Goal: Use online tool/utility

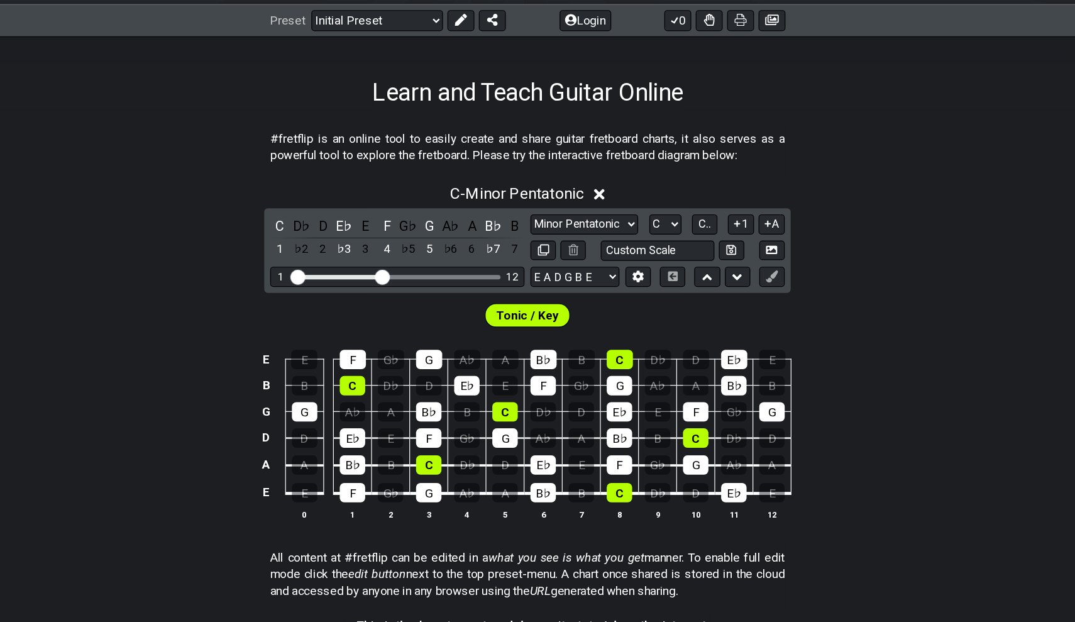
scroll to position [84, 0]
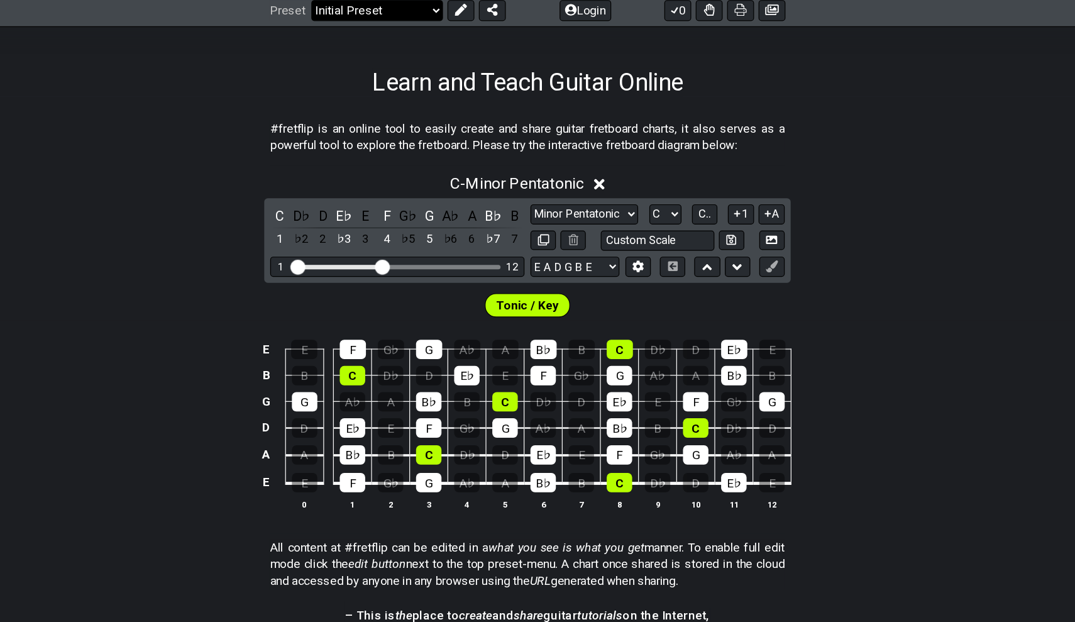
drag, startPoint x: 554, startPoint y: 179, endPoint x: 349, endPoint y: 3, distance: 270.1
click at [199, 121] on section "Learn and Teach Guitar Online #fretflip is an online tool to easily create and …" at bounding box center [537, 526] width 1075 height 811
select select "Major / [PERSON_NAME]"
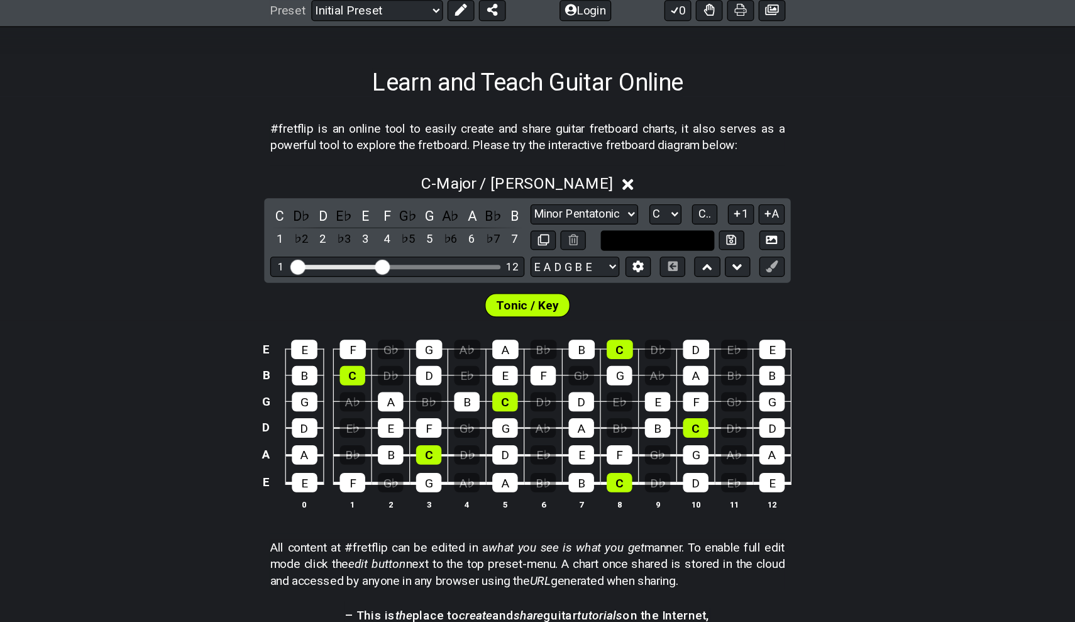
click at [599, 293] on input "text" at bounding box center [647, 301] width 96 height 17
type input "Custom Scale"
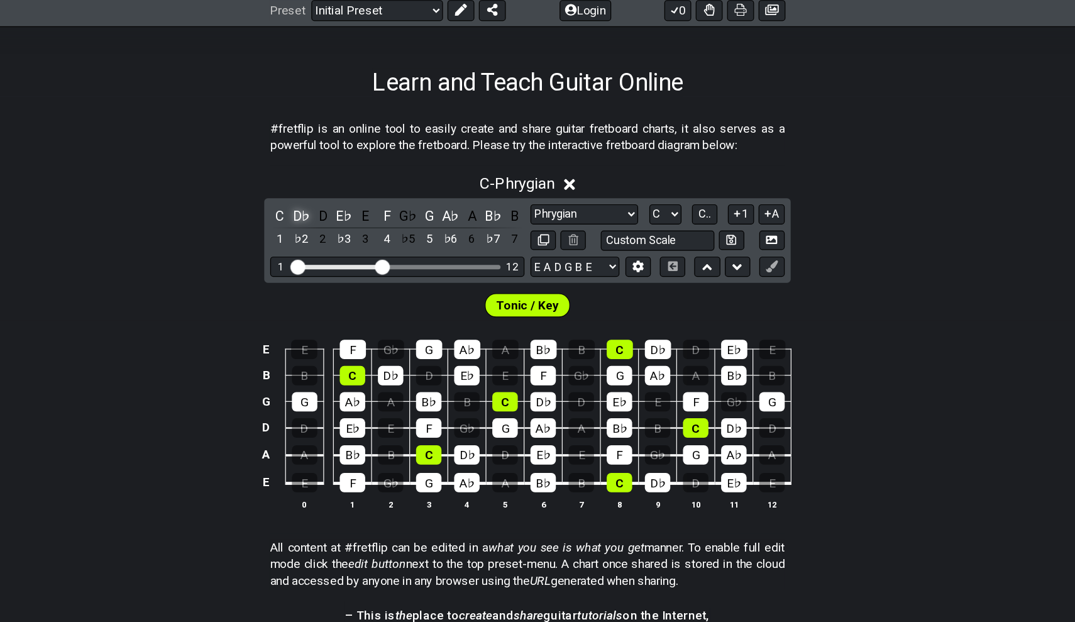
click at [339, 272] on div "D♭" at bounding box center [347, 280] width 16 height 17
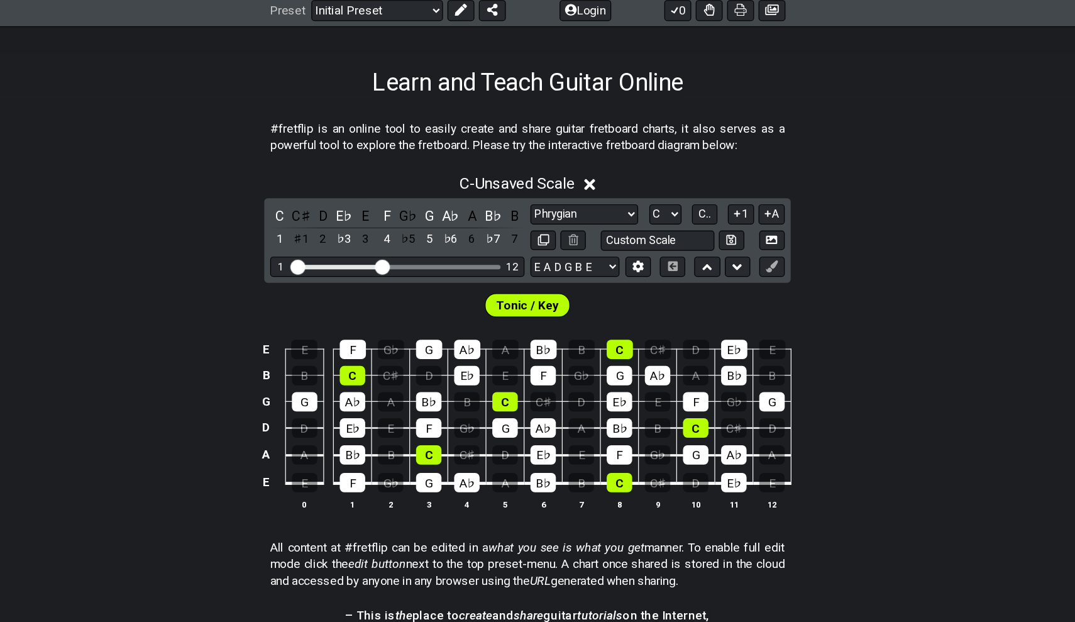
click at [339, 272] on div "C♯" at bounding box center [347, 280] width 16 height 17
click at [339, 272] on div "D♭" at bounding box center [347, 280] width 16 height 17
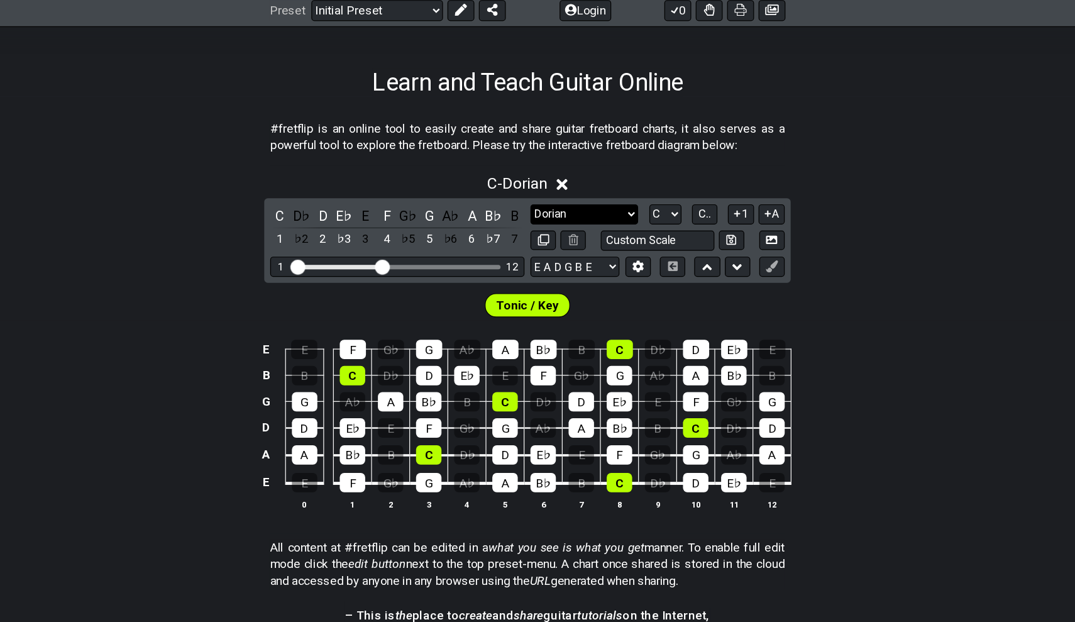
click at [540, 271] on select "Minor Pentatonic Click to edit Minor Pentatonic Major Pentatonic Minor Blues Ma…" at bounding box center [585, 279] width 90 height 17
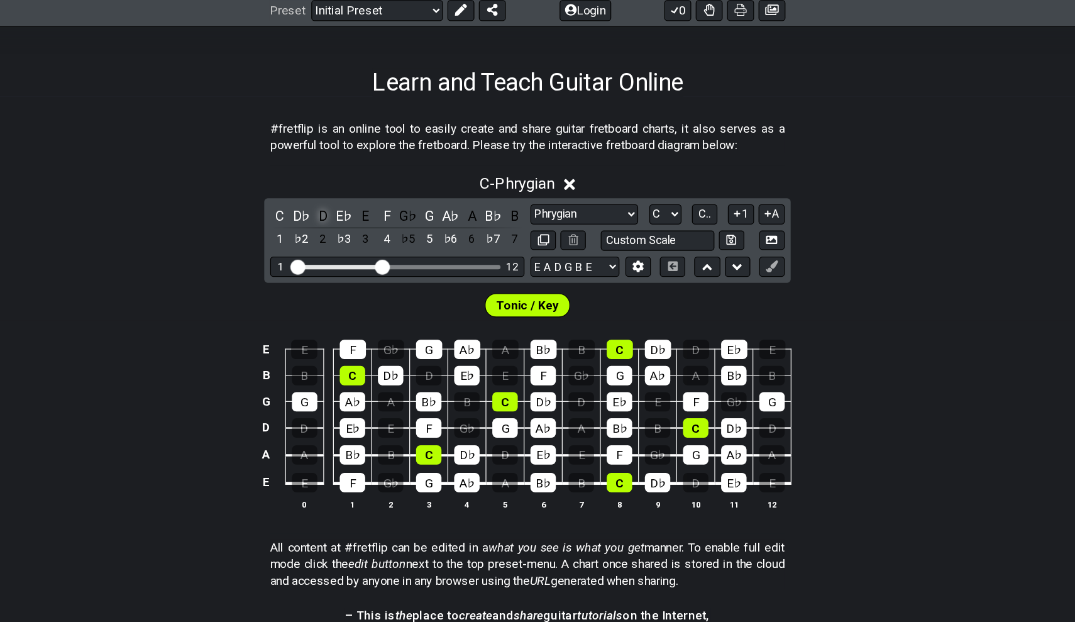
click at [357, 272] on div "D" at bounding box center [365, 280] width 16 height 17
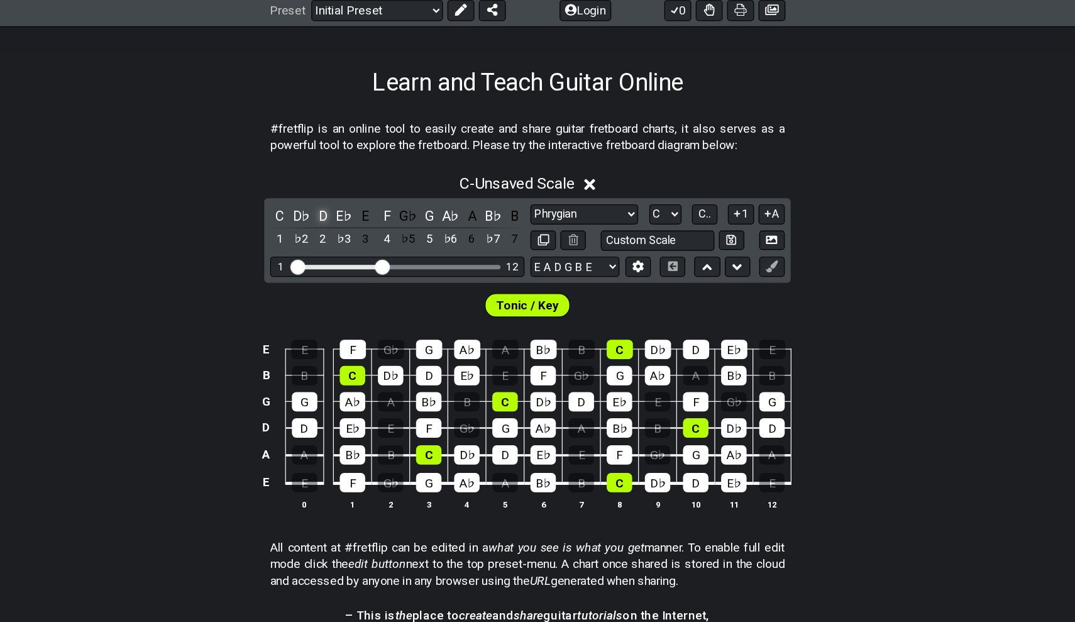
click at [357, 272] on div "D" at bounding box center [365, 280] width 16 height 17
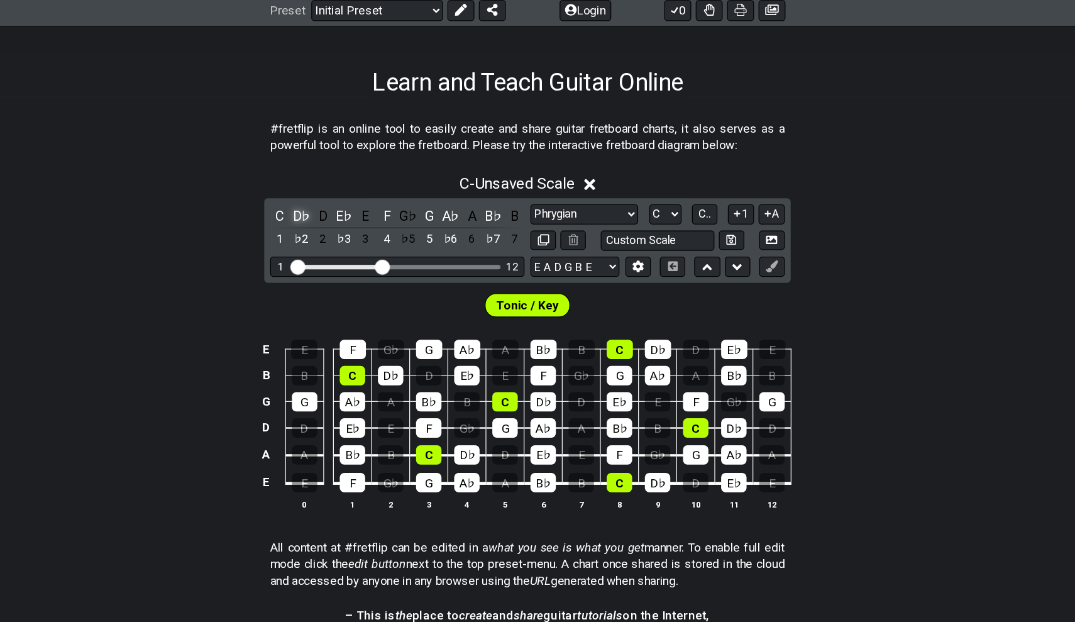
click at [339, 272] on div "D♭" at bounding box center [347, 280] width 16 height 17
click at [339, 272] on div "C♯" at bounding box center [347, 280] width 16 height 17
click at [375, 272] on div "E♭" at bounding box center [383, 280] width 16 height 17
click at [464, 272] on div "A♭" at bounding box center [472, 280] width 16 height 17
click at [464, 272] on div "G♯" at bounding box center [472, 280] width 16 height 17
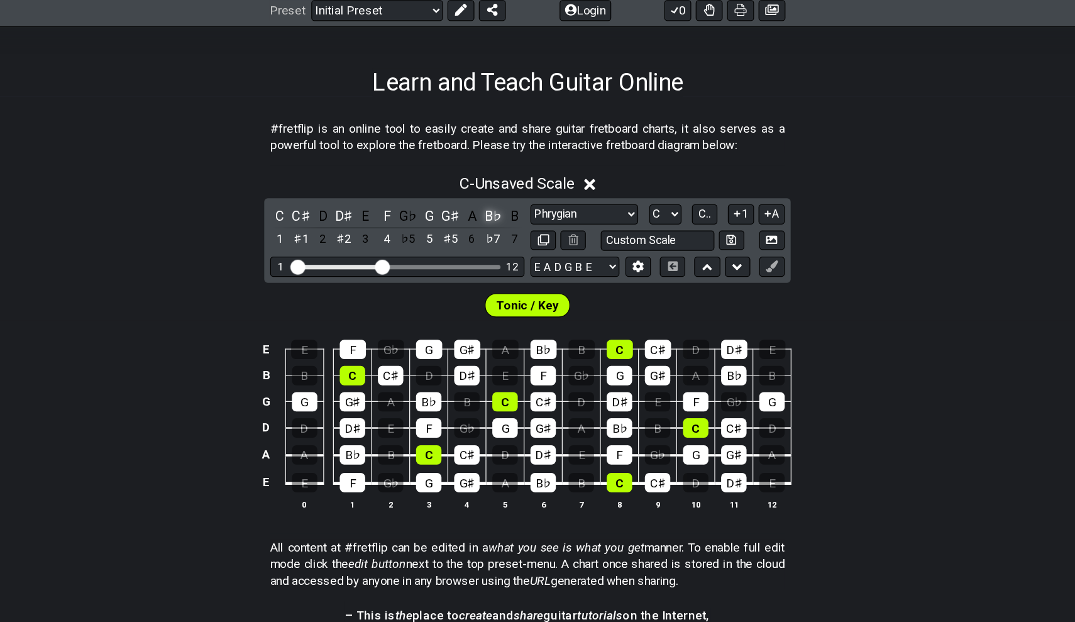
click at [500, 272] on div "B♭" at bounding box center [508, 280] width 16 height 17
click at [500, 272] on div "A♯" at bounding box center [508, 280] width 16 height 17
click at [540, 271] on select "Minor Pentatonic Click to edit Minor Pentatonic Major Pentatonic Minor Blues Ma…" at bounding box center [585, 279] width 90 height 17
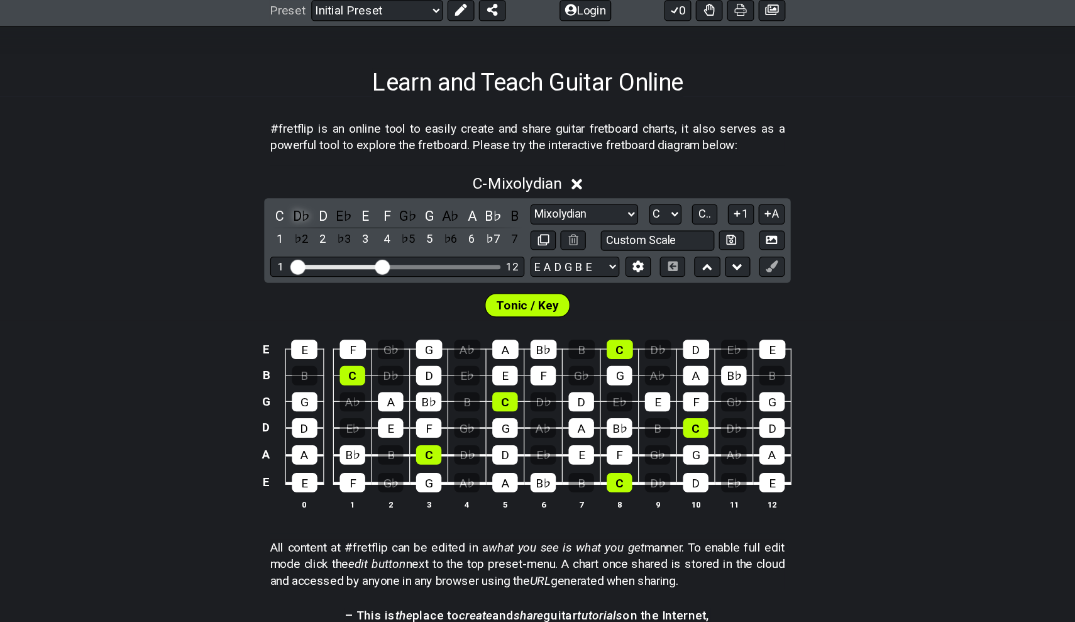
click at [339, 272] on div "D♭" at bounding box center [347, 280] width 16 height 17
click at [321, 272] on div "C" at bounding box center [329, 280] width 16 height 17
click at [339, 272] on div "C♯" at bounding box center [347, 280] width 16 height 17
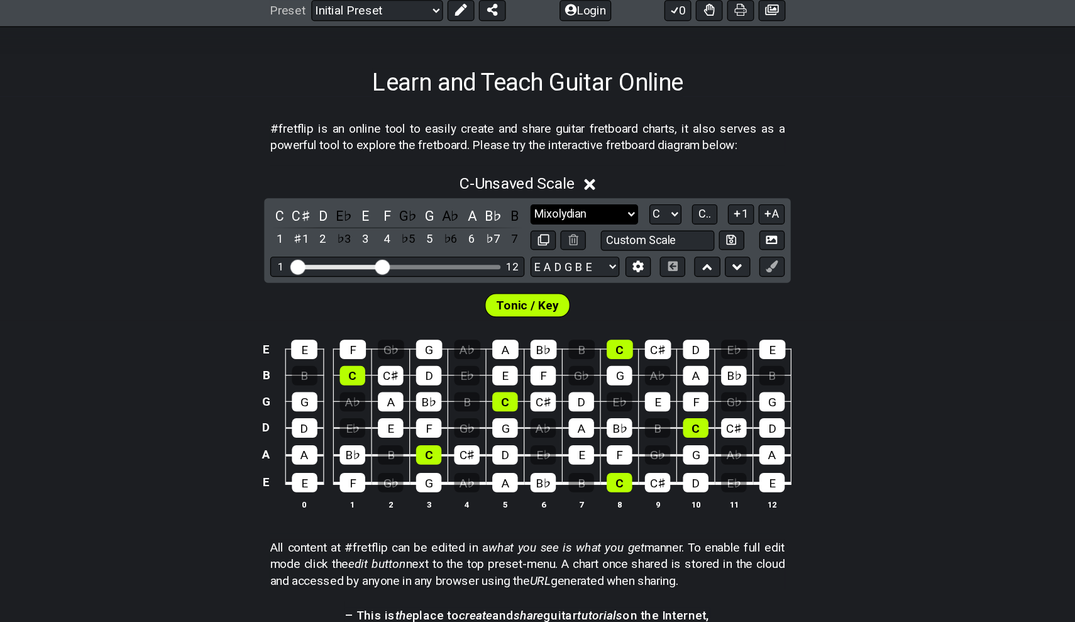
click at [540, 271] on select "Minor Pentatonic Click to edit Minor Pentatonic Major Pentatonic Minor Blues Ma…" at bounding box center [585, 279] width 90 height 17
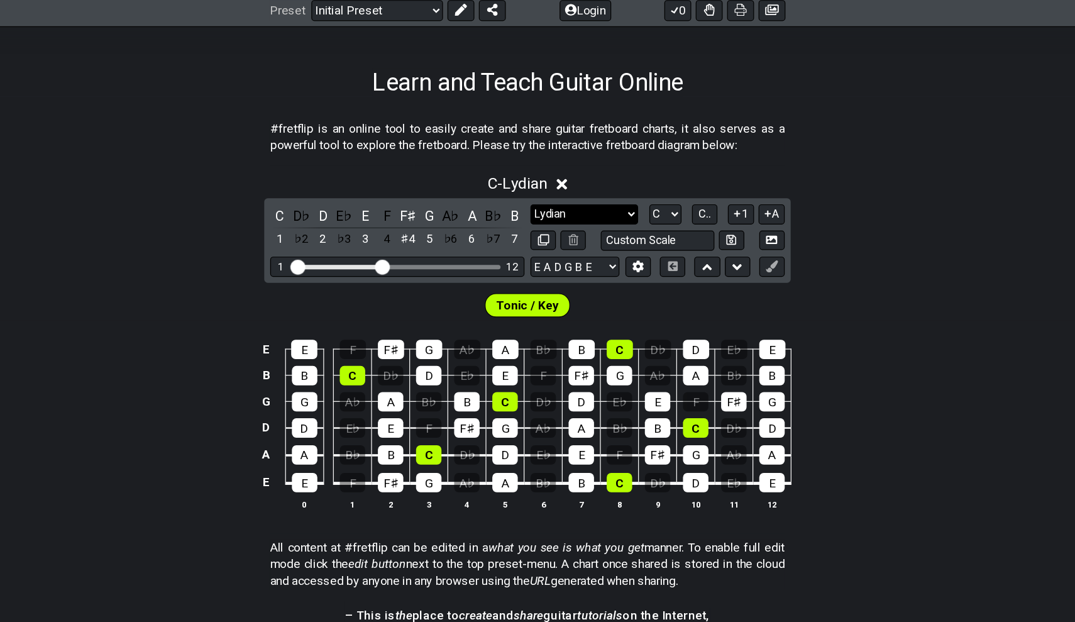
click at [540, 271] on select "Minor Pentatonic Click to edit Minor Pentatonic Major Pentatonic Minor Blues Ma…" at bounding box center [585, 279] width 90 height 17
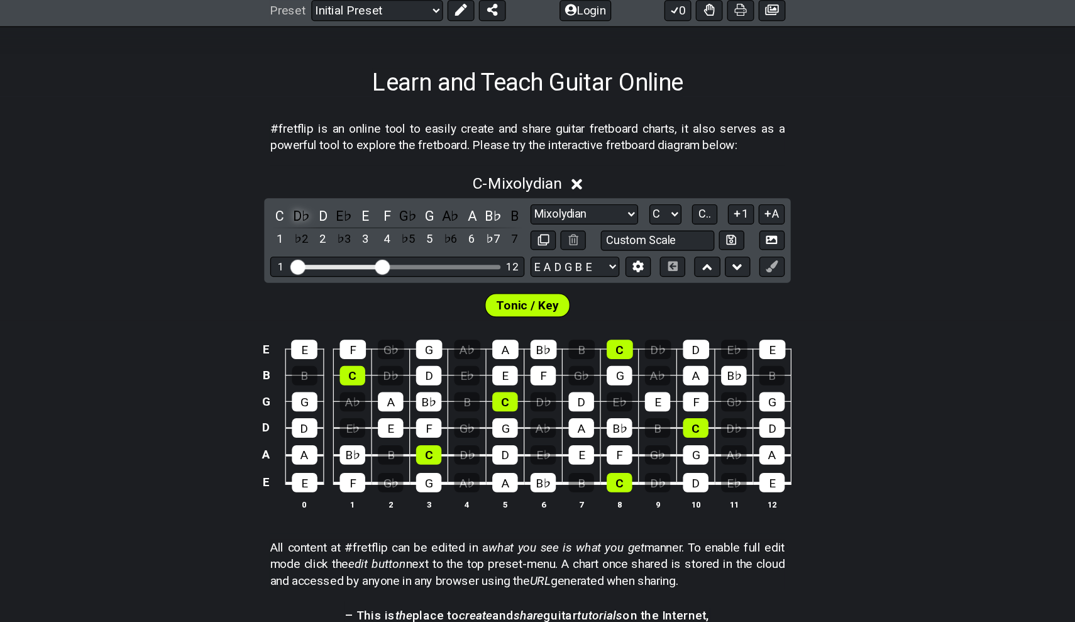
click at [339, 272] on div "D♭" at bounding box center [347, 280] width 16 height 17
click at [339, 272] on div "C♯" at bounding box center [347, 280] width 16 height 17
click at [339, 272] on div "D♭" at bounding box center [347, 280] width 16 height 17
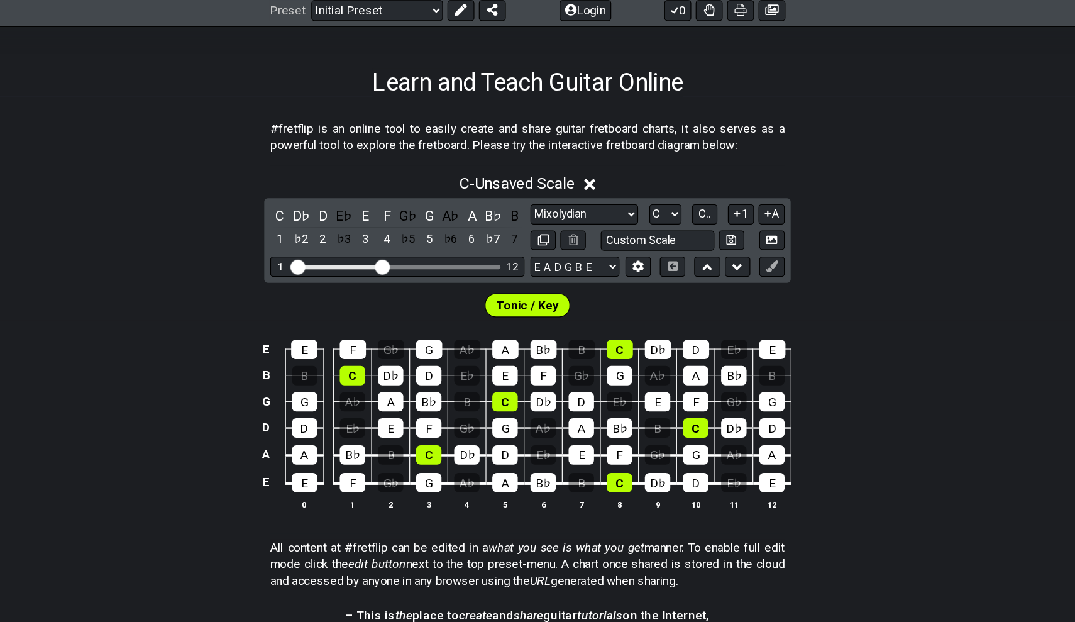
click at [339, 272] on div "D♭" at bounding box center [347, 280] width 16 height 17
click at [339, 272] on div "C♯" at bounding box center [347, 280] width 16 height 17
click at [339, 272] on div "D♭" at bounding box center [347, 280] width 16 height 17
click at [429, 272] on div "G♭" at bounding box center [437, 280] width 16 height 17
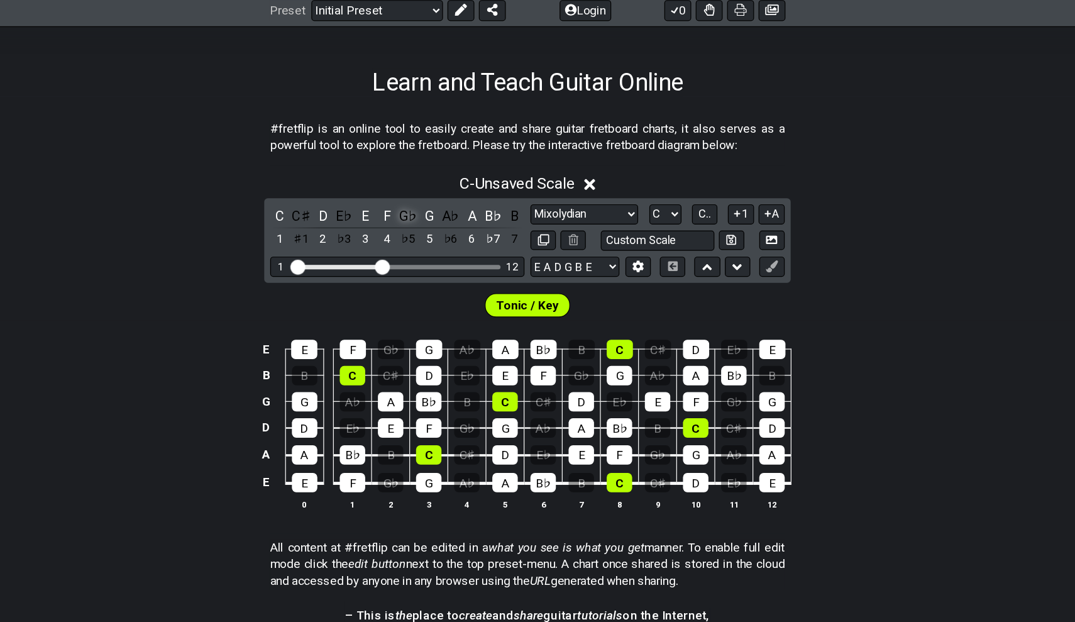
click at [429, 272] on div "G♭" at bounding box center [437, 280] width 16 height 17
click at [375, 272] on div "E♭" at bounding box center [383, 280] width 16 height 17
click at [375, 272] on div "D♯" at bounding box center [383, 280] width 16 height 17
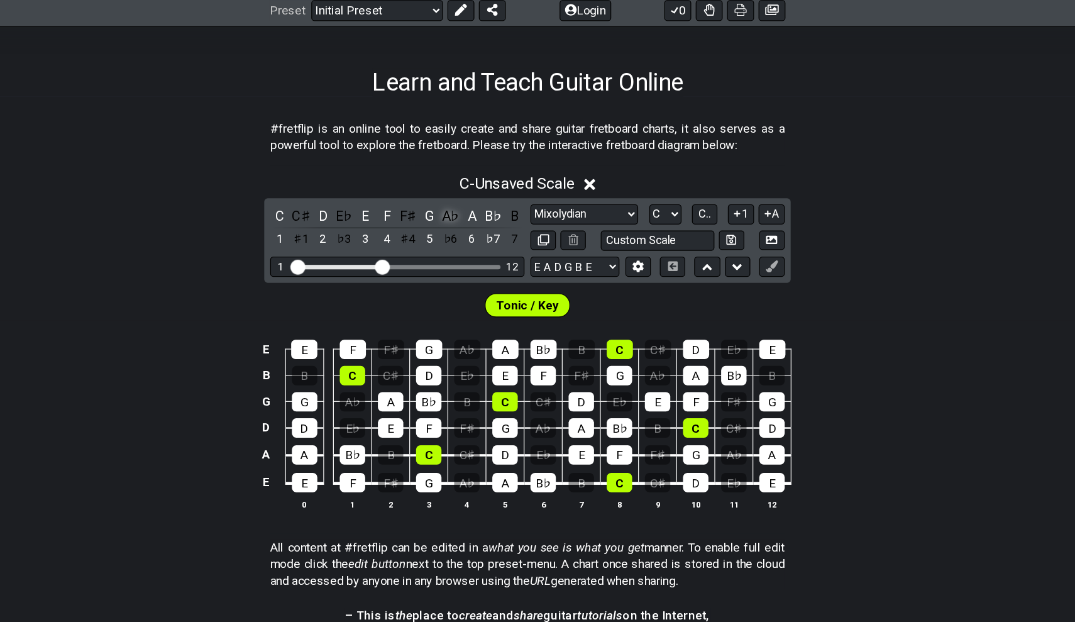
click at [464, 272] on div "A♭" at bounding box center [472, 280] width 16 height 17
click at [464, 272] on div "G♯" at bounding box center [472, 280] width 16 height 17
click at [518, 272] on div "B" at bounding box center [526, 280] width 16 height 17
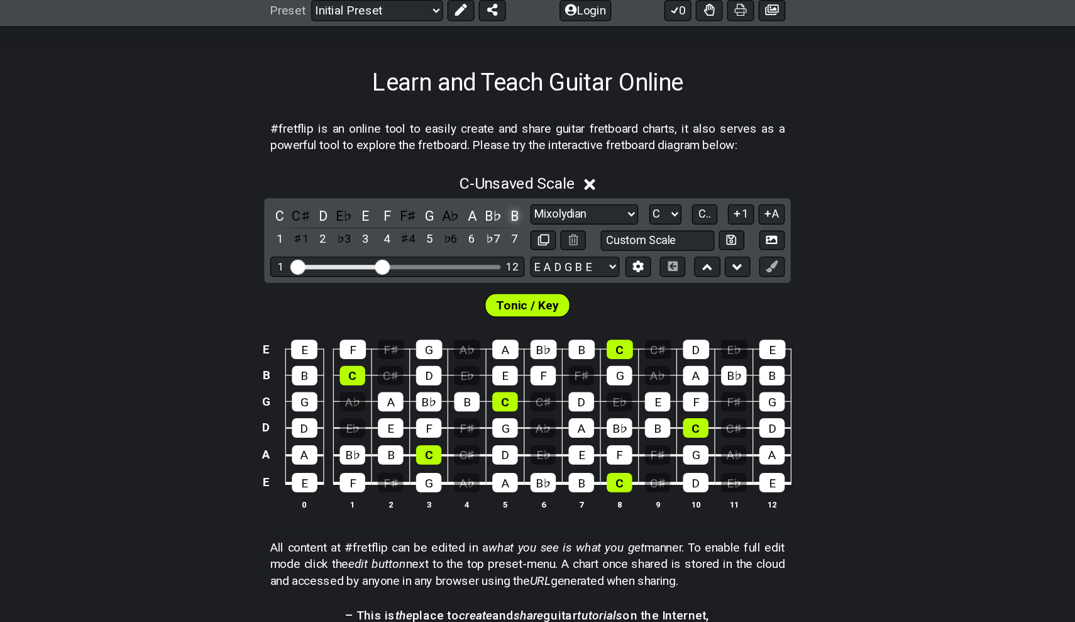
click at [518, 272] on div "B" at bounding box center [526, 280] width 16 height 17
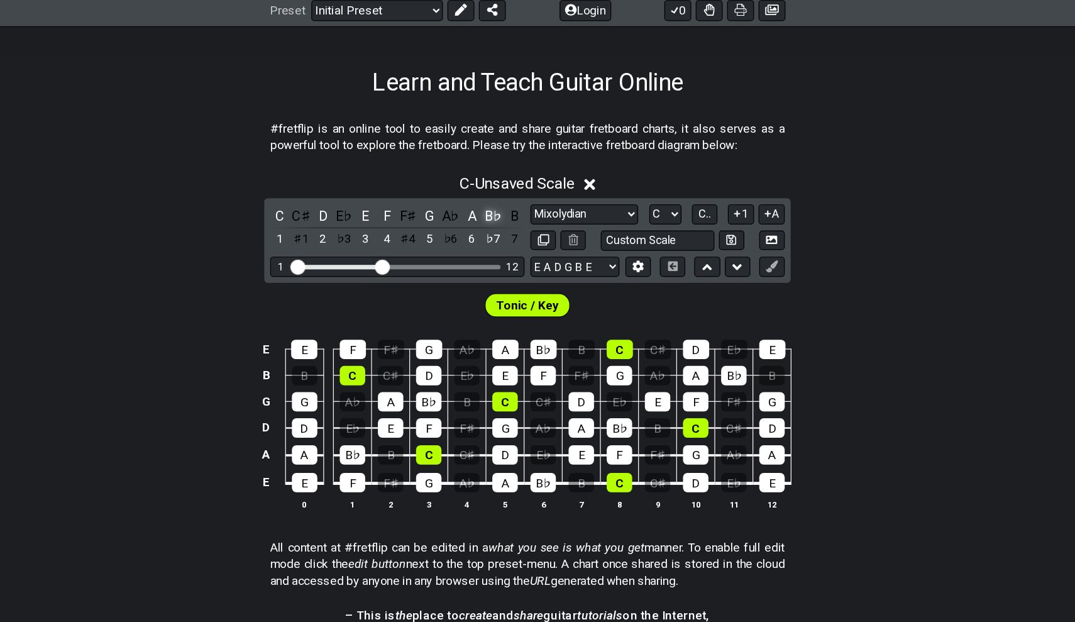
click at [500, 272] on div "B♭" at bounding box center [508, 280] width 16 height 17
click at [500, 272] on div "A♯" at bounding box center [508, 280] width 16 height 17
click at [500, 272] on div "B♭" at bounding box center [508, 280] width 16 height 17
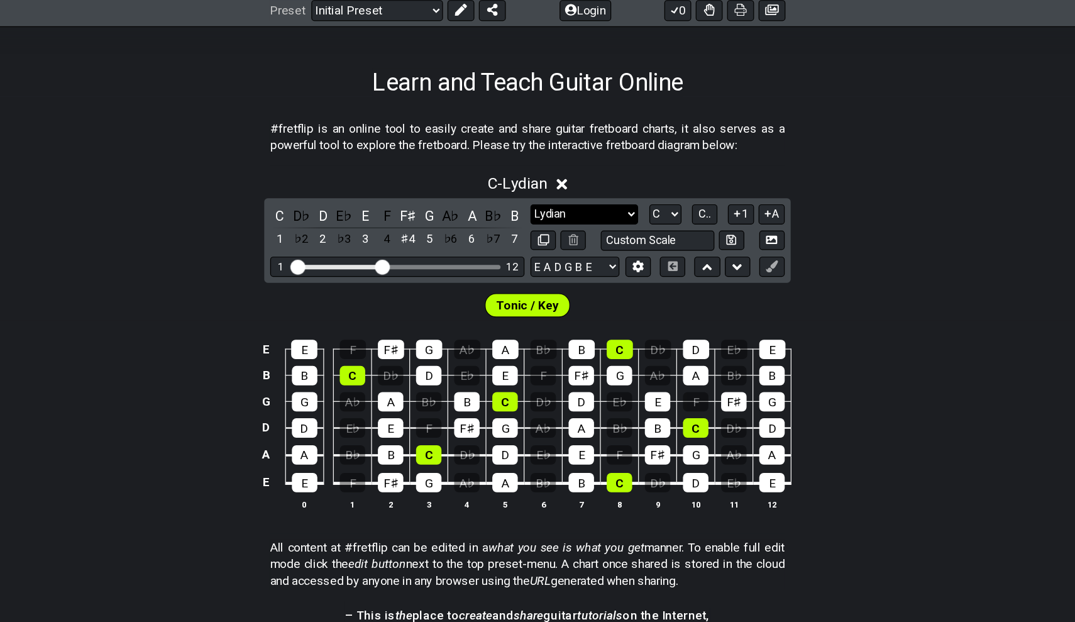
click at [540, 271] on select "Minor Pentatonic Click to edit Minor Pentatonic Major Pentatonic Minor Blues Ma…" at bounding box center [585, 279] width 90 height 17
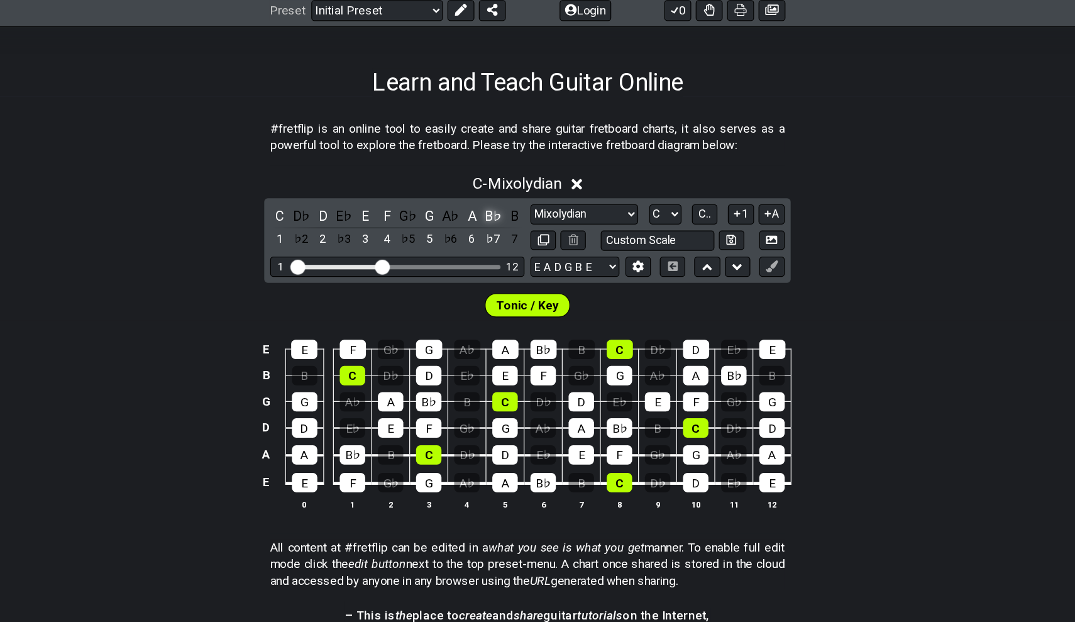
click at [500, 272] on div "B♭" at bounding box center [508, 280] width 16 height 17
click at [500, 272] on div "A♯" at bounding box center [508, 280] width 16 height 17
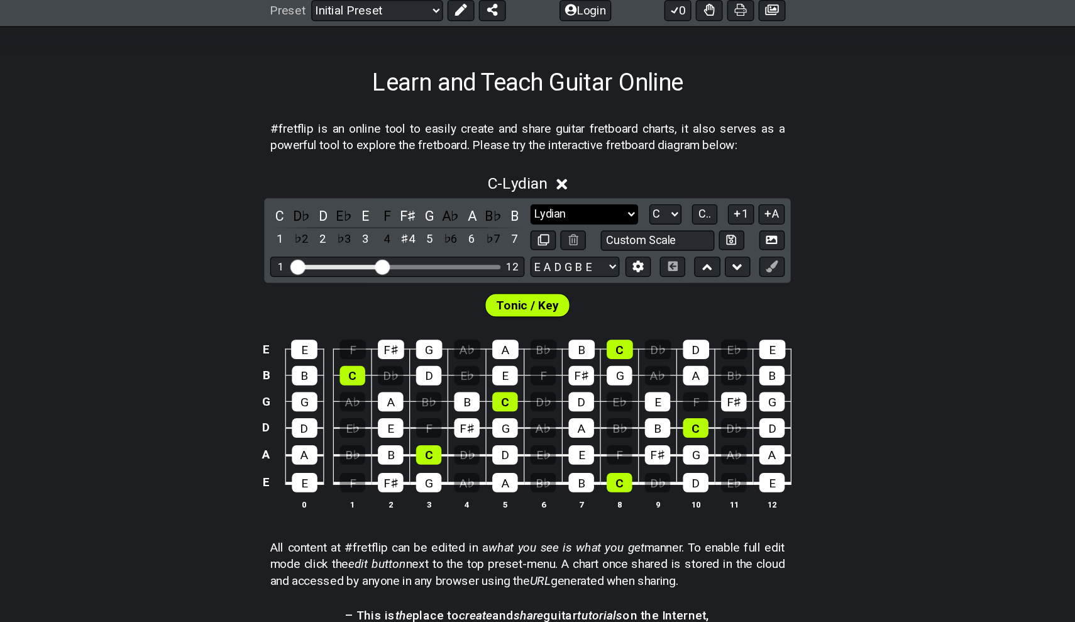
select select "Mixolydian"
